Goal: Task Accomplishment & Management: Use online tool/utility

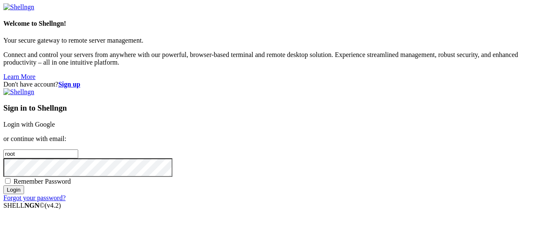
click at [55, 121] on link "Login with Google" at bounding box center [29, 124] width 52 height 7
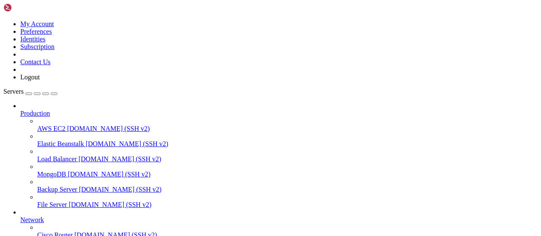
scroll to position [172, 0]
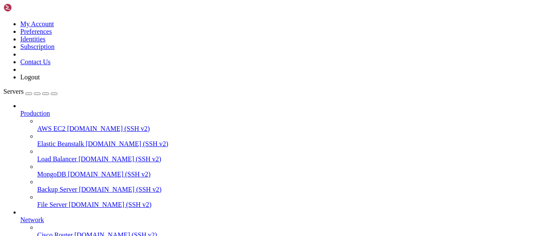
scroll to position [352, 0]
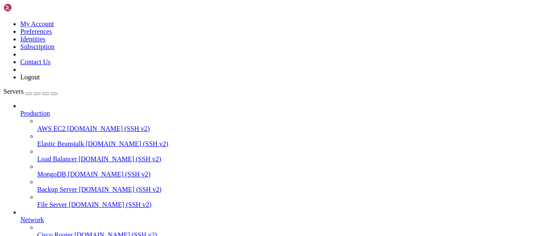
drag, startPoint x: 187, startPoint y: 30, endPoint x: 114, endPoint y: 28, distance: 73.6
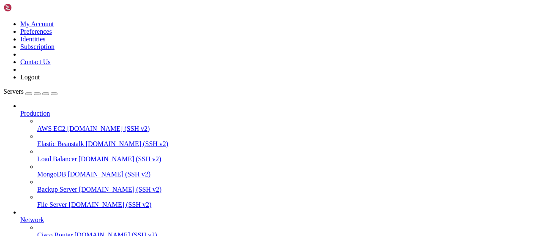
type input "/root"
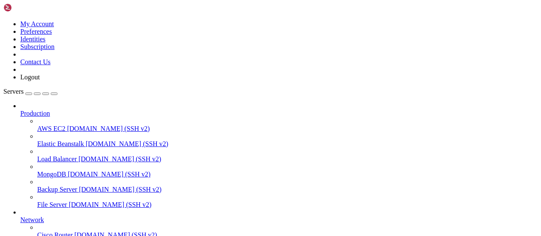
drag, startPoint x: 157, startPoint y: 27, endPoint x: 105, endPoint y: 23, distance: 52.2
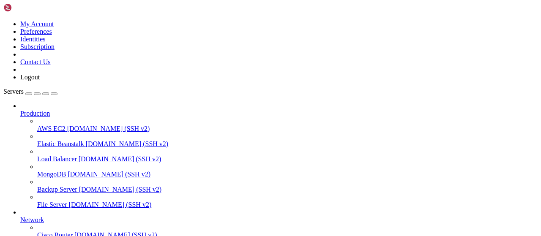
scroll to position [0, 0]
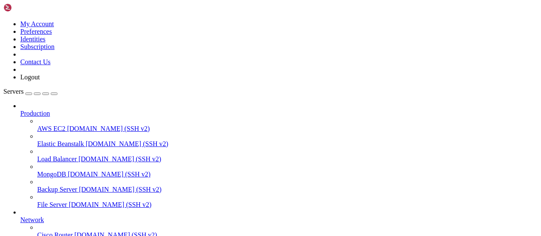
scroll to position [0, 0]
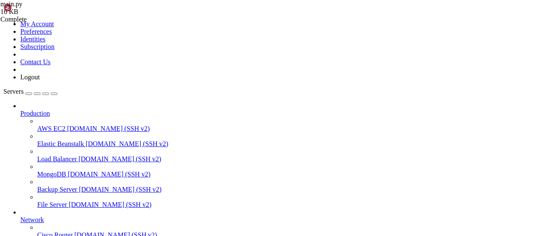
drag, startPoint x: 186, startPoint y: 86, endPoint x: 133, endPoint y: 88, distance: 52.9
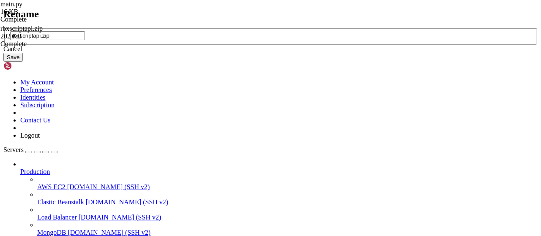
drag, startPoint x: 170, startPoint y: 119, endPoint x: 135, endPoint y: 118, distance: 34.7
click at [85, 40] on input "rbxscriptapi.zip" at bounding box center [47, 35] width 75 height 9
click at [287, 53] on div "Cancel" at bounding box center [270, 49] width 535 height 8
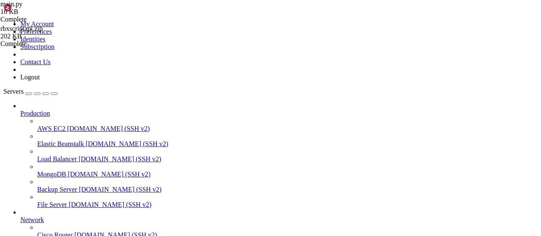
drag, startPoint x: 193, startPoint y: 29, endPoint x: 119, endPoint y: 31, distance: 74.0
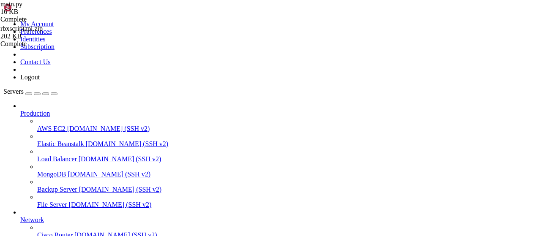
type input "/root/rbxscript"
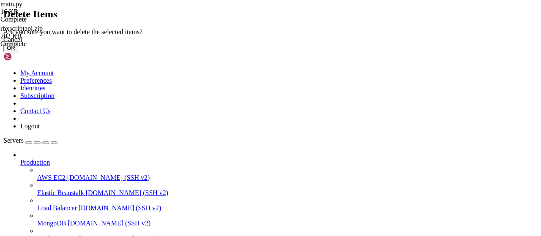
click at [18, 52] on button "OK" at bounding box center [10, 48] width 15 height 9
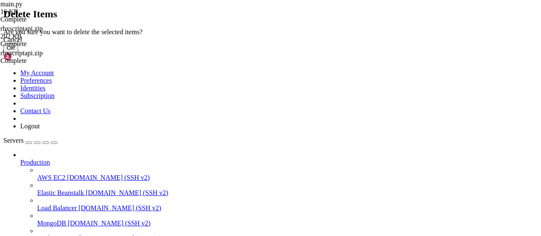
click at [18, 52] on button "OK" at bounding box center [10, 48] width 15 height 9
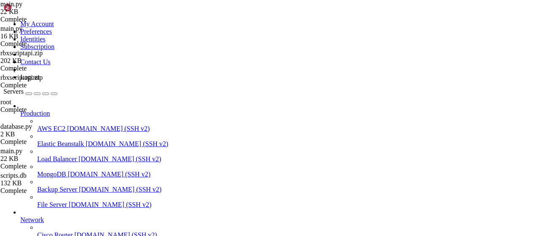
scroll to position [129, 0]
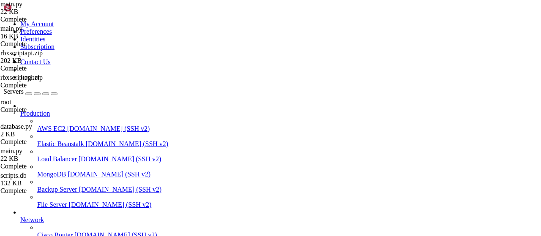
drag, startPoint x: 179, startPoint y: 11, endPoint x: 129, endPoint y: 11, distance: 50.3
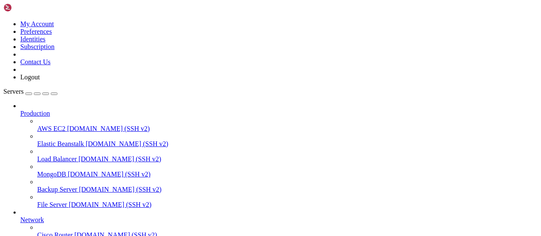
type input "/root/rbxscript"
